Goal: Transaction & Acquisition: Purchase product/service

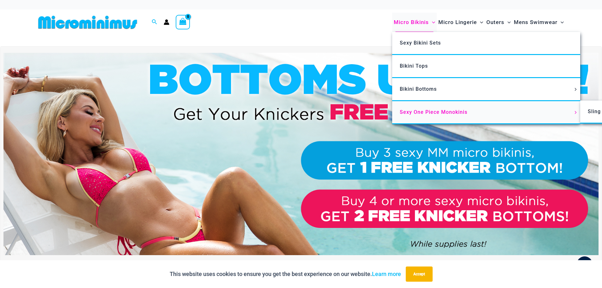
type input "**********"
click at [444, 114] on span "Sexy One Piece Monokinis" at bounding box center [434, 112] width 68 height 6
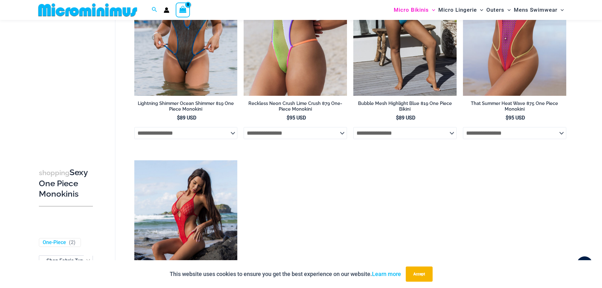
scroll to position [850, 0]
